Goal: Entertainment & Leisure: Consume media (video, audio)

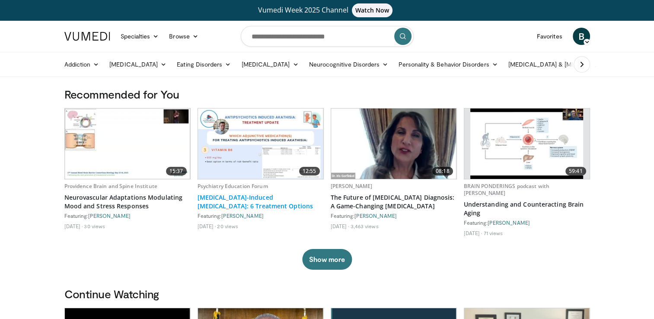
click at [249, 193] on link "[MEDICAL_DATA]-Induced [MEDICAL_DATA]: 6 Treatment Options" at bounding box center [261, 201] width 126 height 17
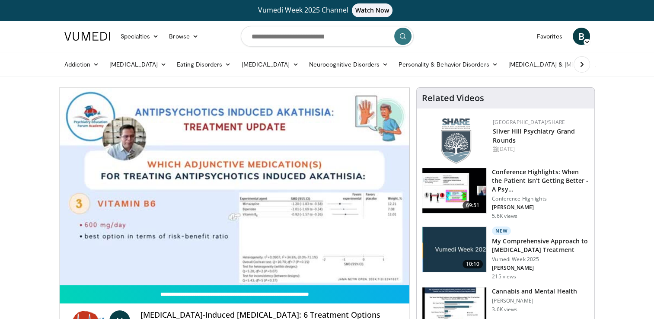
click at [484, 35] on nav "Specialties Adult & Family Medicine Allergy, [MEDICAL_DATA], Immunology Anesthe…" at bounding box center [327, 36] width 536 height 31
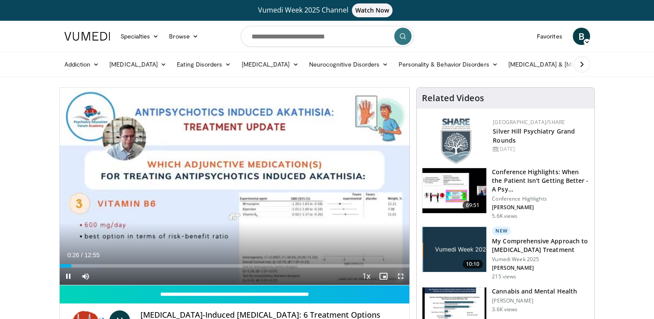
click at [400, 275] on span "Video Player" at bounding box center [400, 276] width 17 height 17
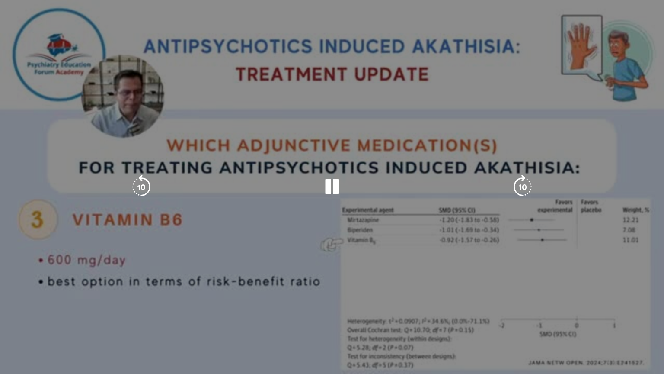
click at [402, 307] on div "10 seconds Tap to unmute" at bounding box center [332, 186] width 664 height 373
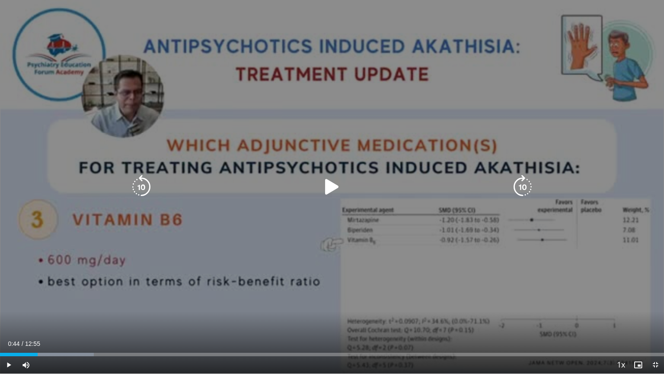
click at [332, 187] on icon "Video Player" at bounding box center [332, 187] width 24 height 24
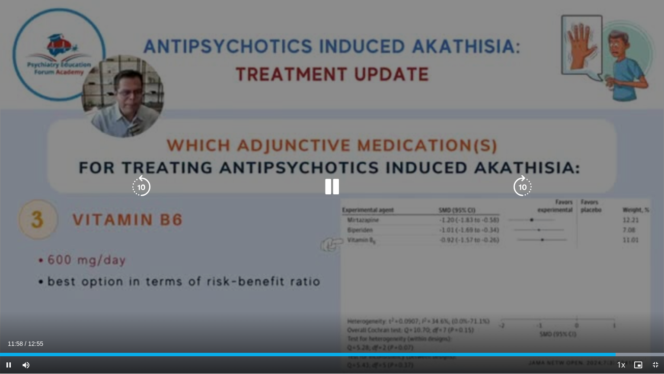
click at [329, 188] on icon "Video Player" at bounding box center [332, 187] width 24 height 24
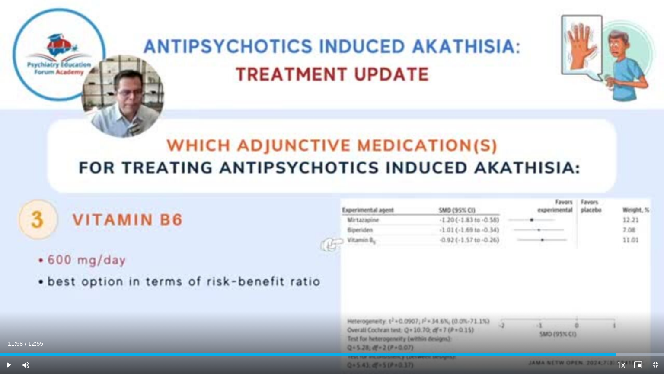
click at [246, 6] on div "10 seconds Tap to unmute" at bounding box center [332, 186] width 664 height 373
